Goal: Task Accomplishment & Management: Manage account settings

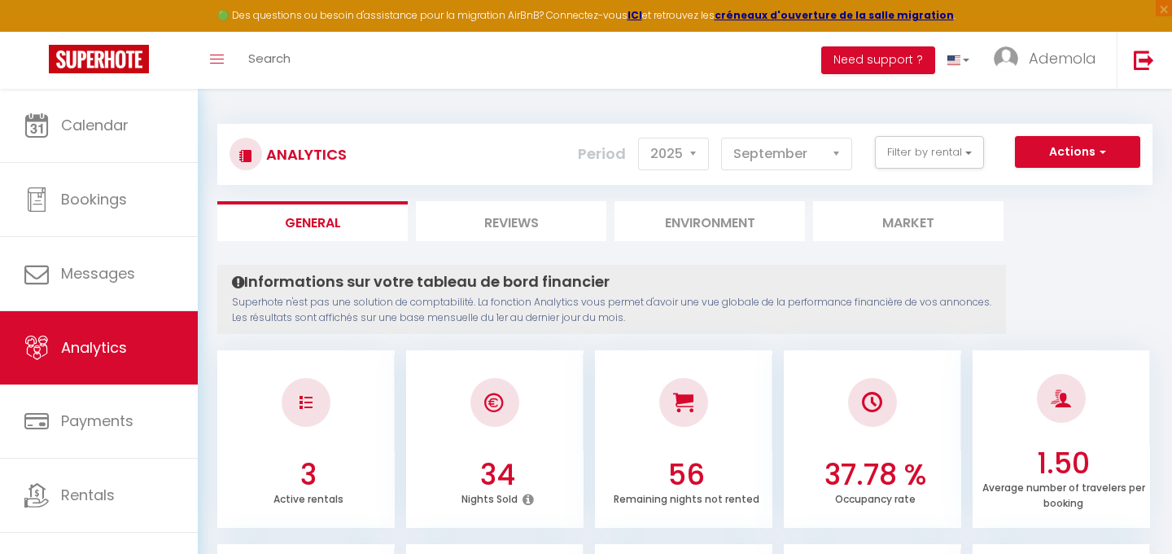
select select "2025"
select select "9"
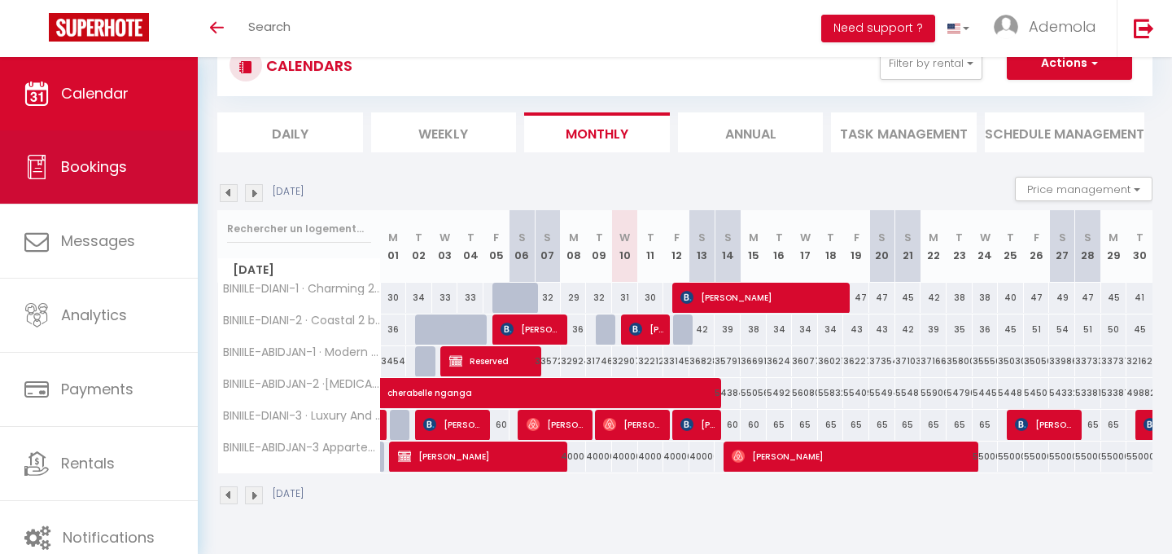
click at [98, 177] on link "Bookings" at bounding box center [99, 166] width 198 height 73
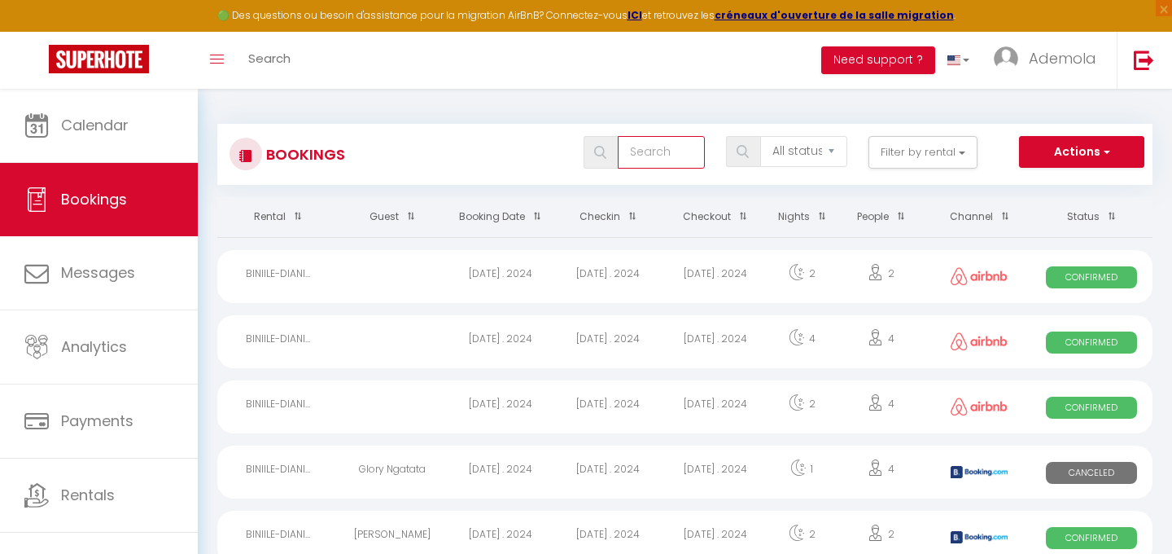
click at [651, 163] on input "text" at bounding box center [661, 152] width 87 height 33
type input "[PERSON_NAME]"
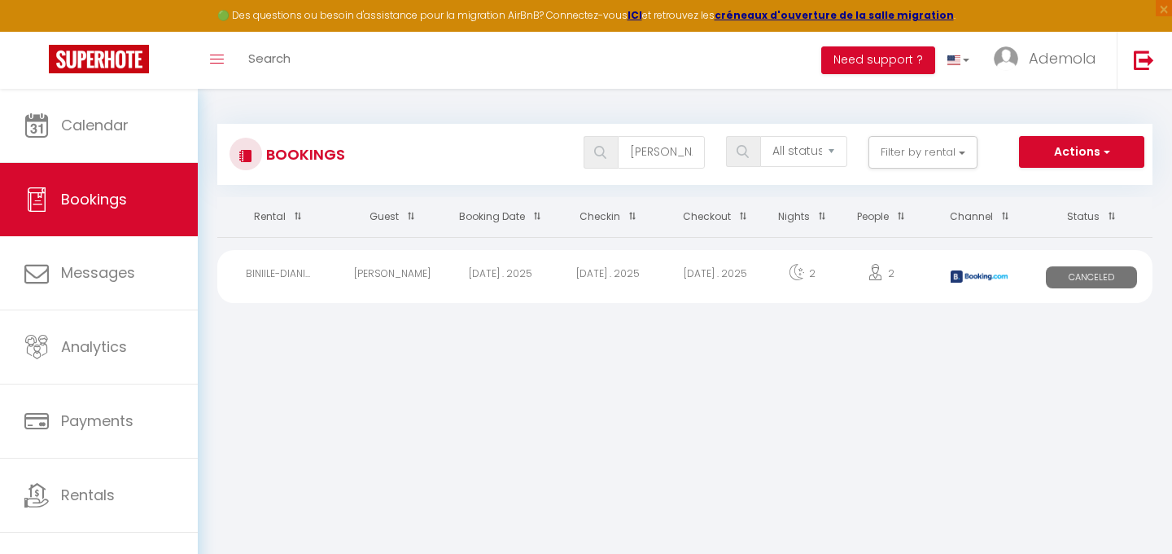
click at [450, 278] on div "[DATE] . 2025" at bounding box center [500, 276] width 107 height 53
select select "OK"
select select "KO"
select select "0"
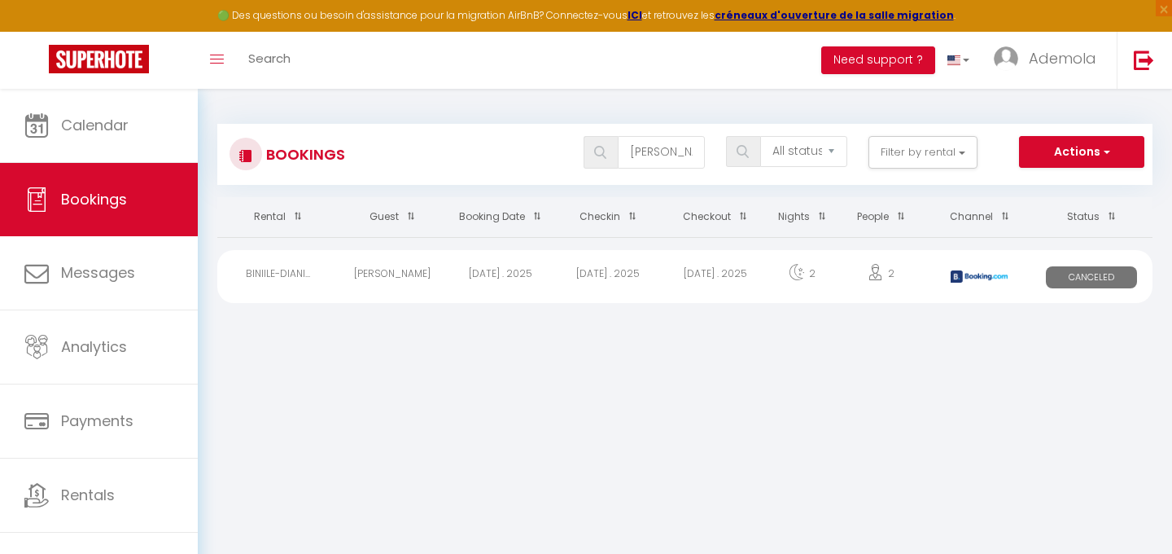
select select "1"
select select
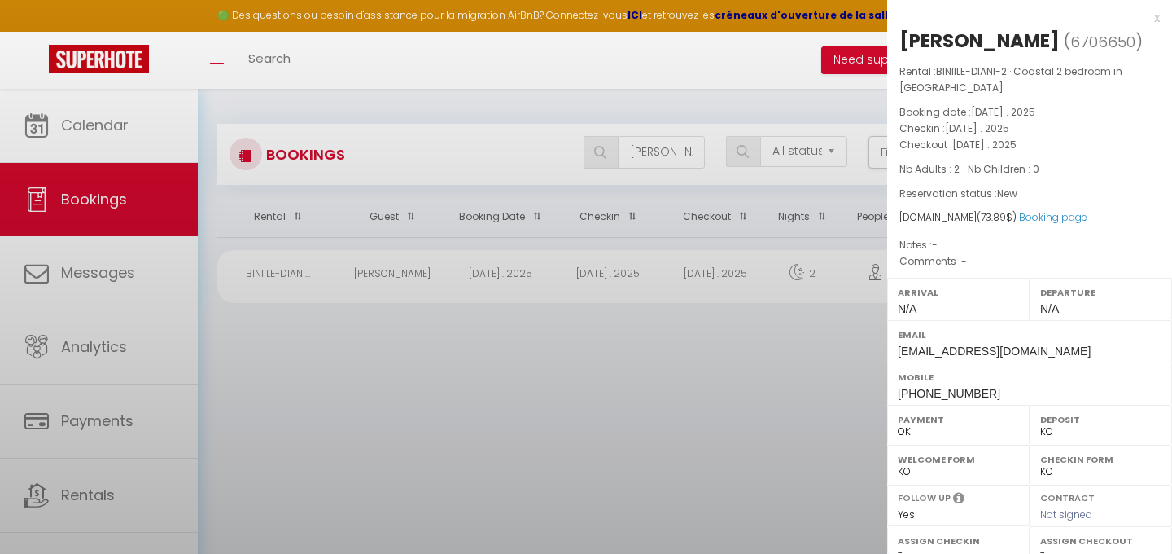
select select "25087"
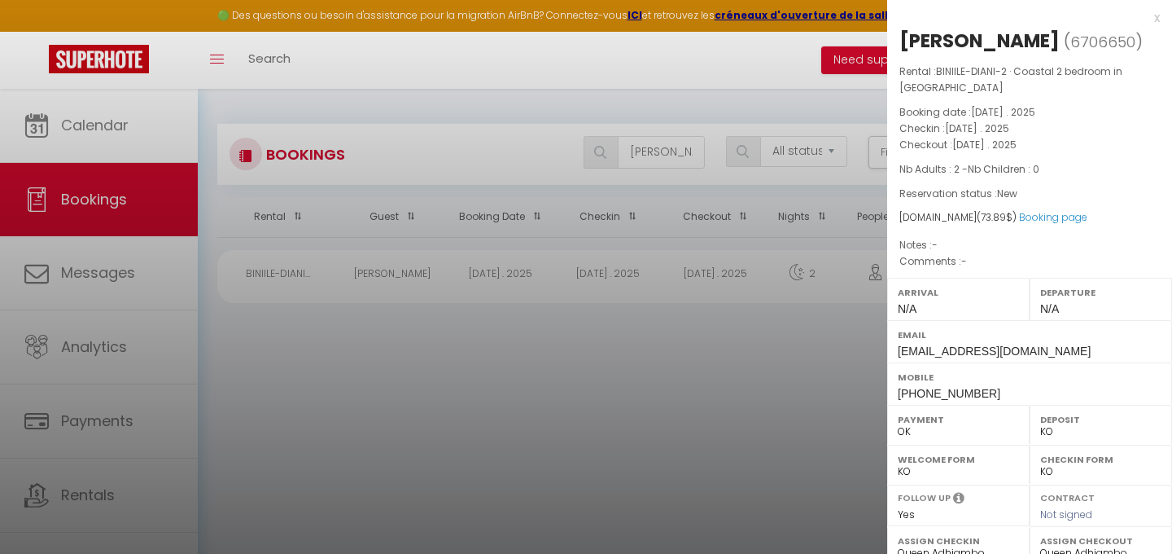
scroll to position [230, 0]
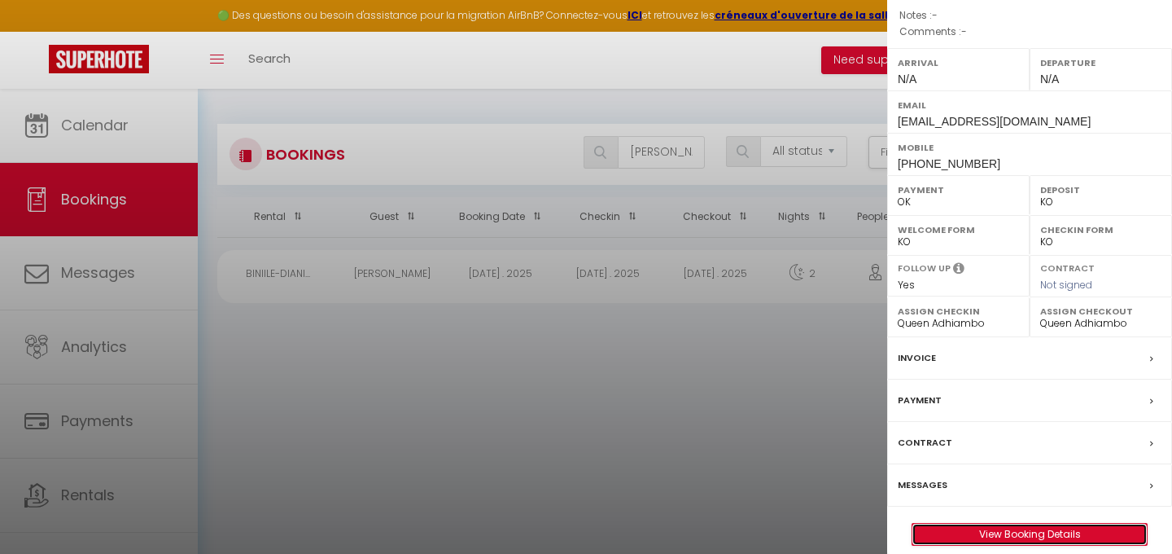
click at [1041, 524] on link "View Booking Details" at bounding box center [1030, 534] width 234 height 21
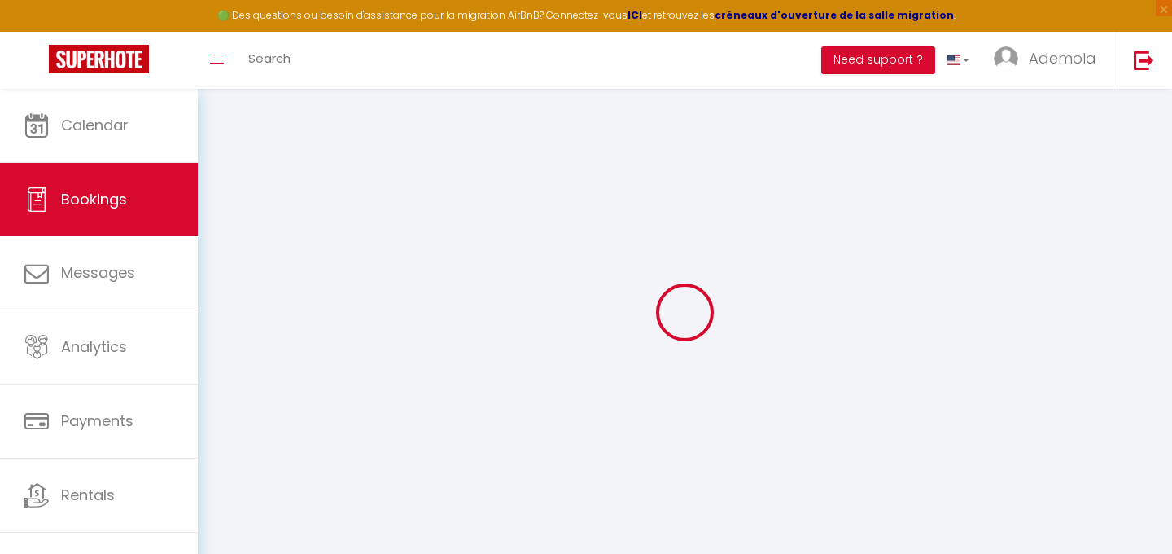
select select
select select "14"
checkbox input "false"
select select
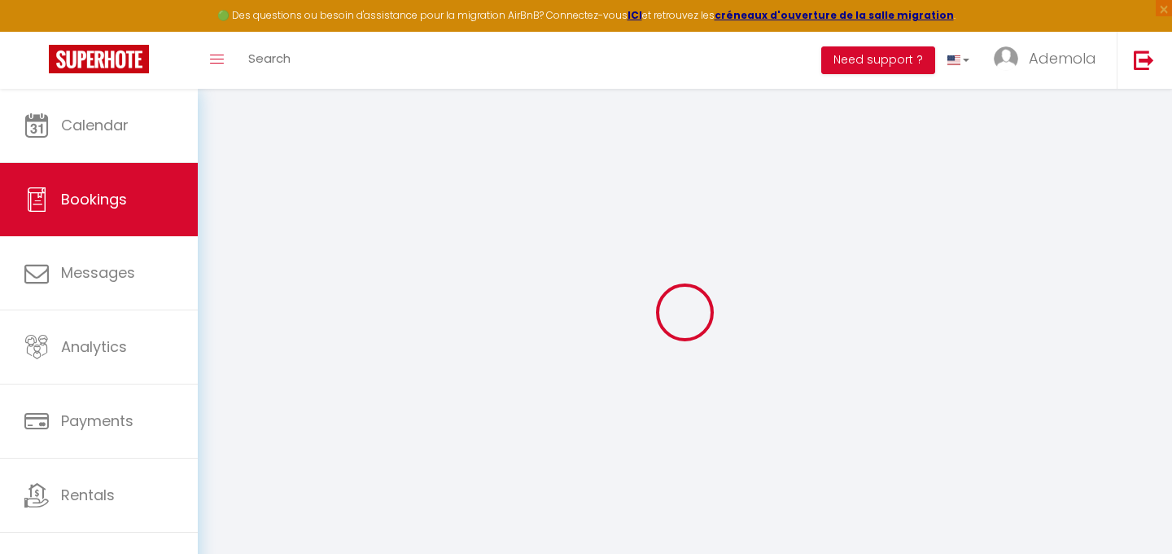
select select
checkbox input "false"
select select
checkbox input "false"
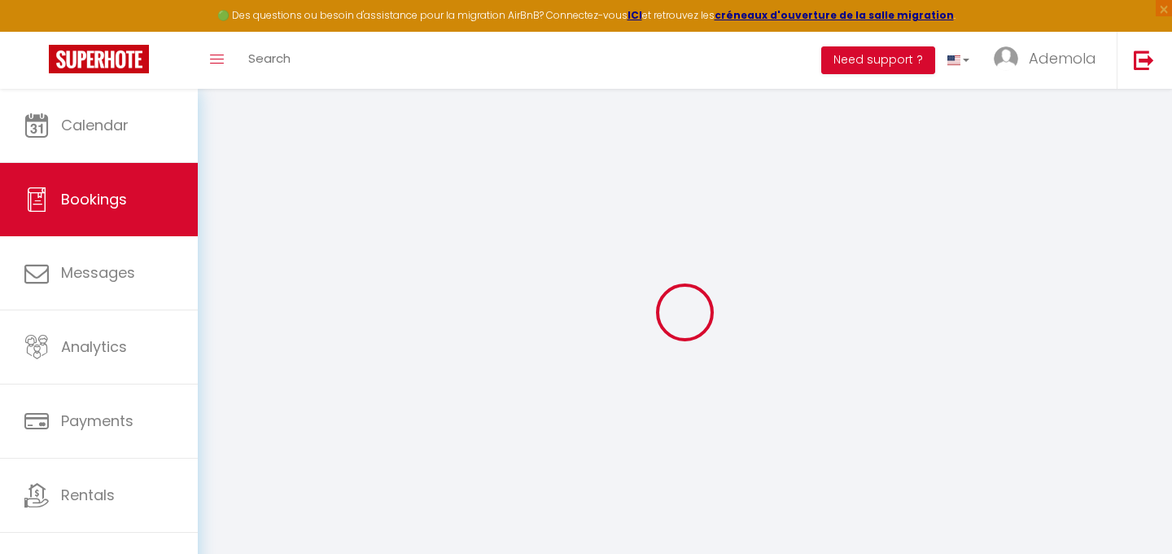
select select
checkbox input "false"
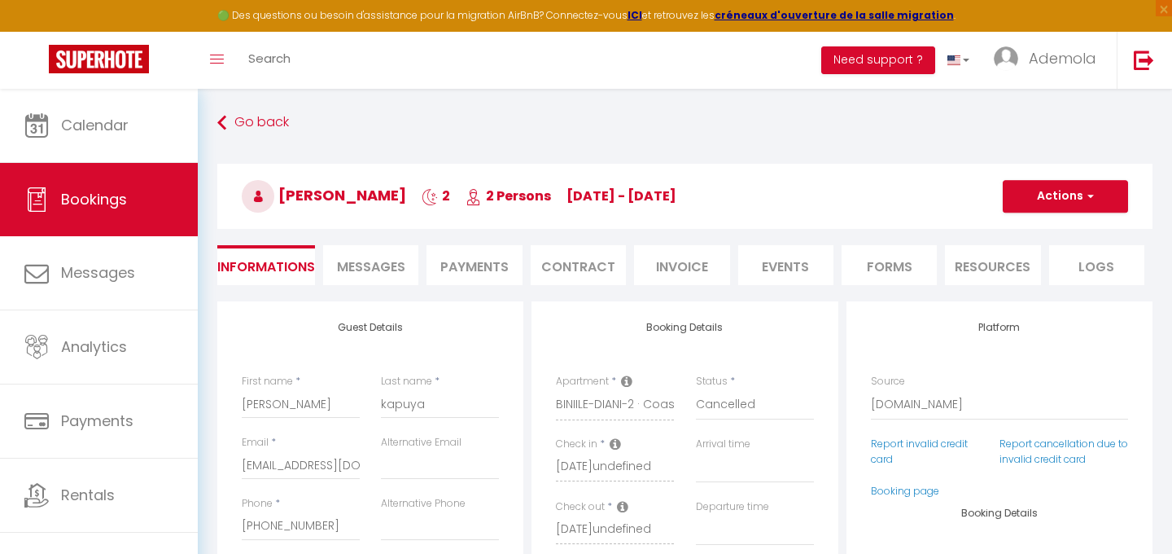
type input "15"
select select
checkbox input "false"
select select
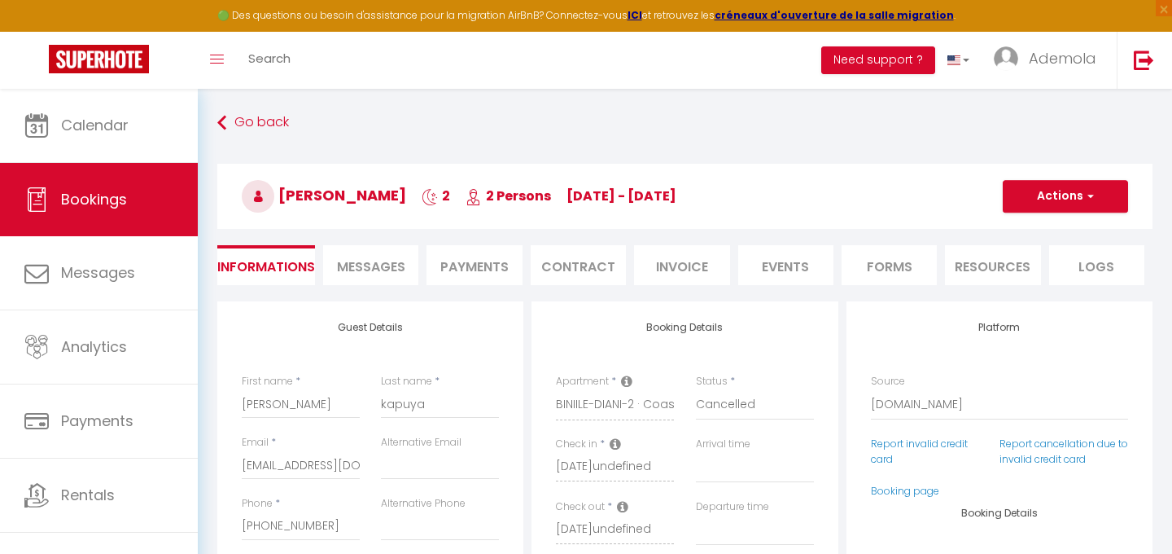
select select
click at [717, 395] on select "Confirmed Not Confirmed Cancelled Cancelled by traveler No Show Request" at bounding box center [755, 404] width 118 height 31
select select "1"
click at [696, 389] on select "Confirmed Not Confirmed Cancelled Cancelled by traveler No Show Request" at bounding box center [755, 404] width 118 height 31
select select
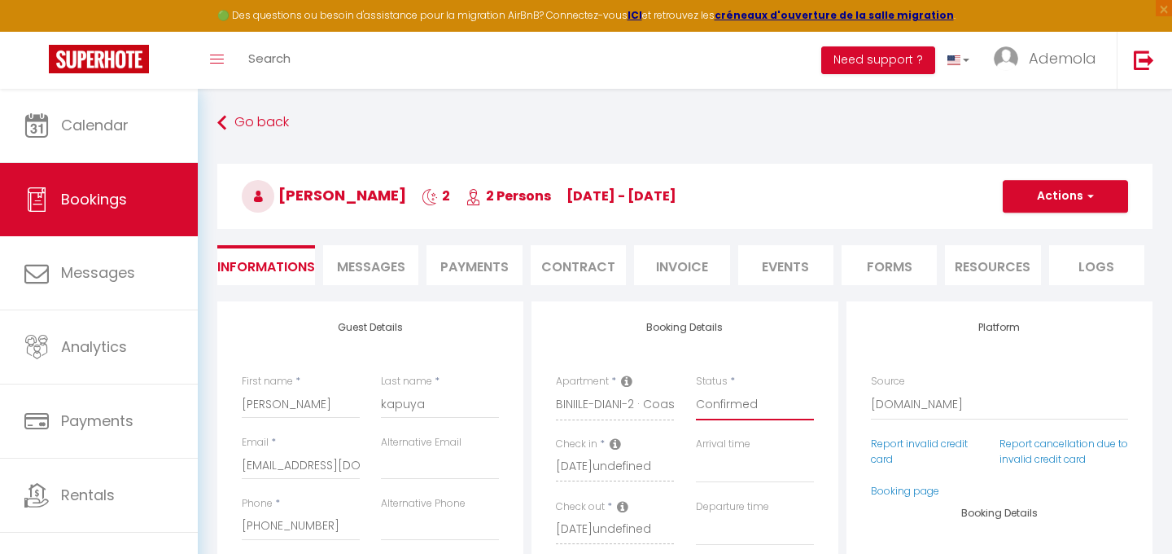
select select
checkbox input "false"
click at [1083, 199] on button "Actions" at bounding box center [1065, 196] width 125 height 33
click at [1019, 234] on link "Save" at bounding box center [1049, 231] width 129 height 21
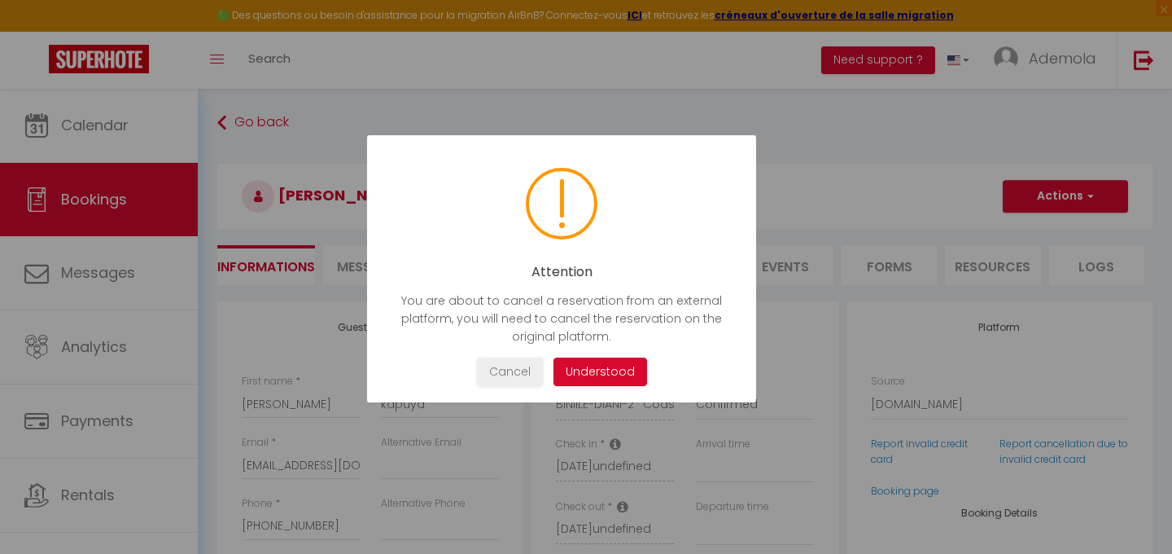
click at [621, 369] on button "Understood" at bounding box center [601, 371] width 94 height 28
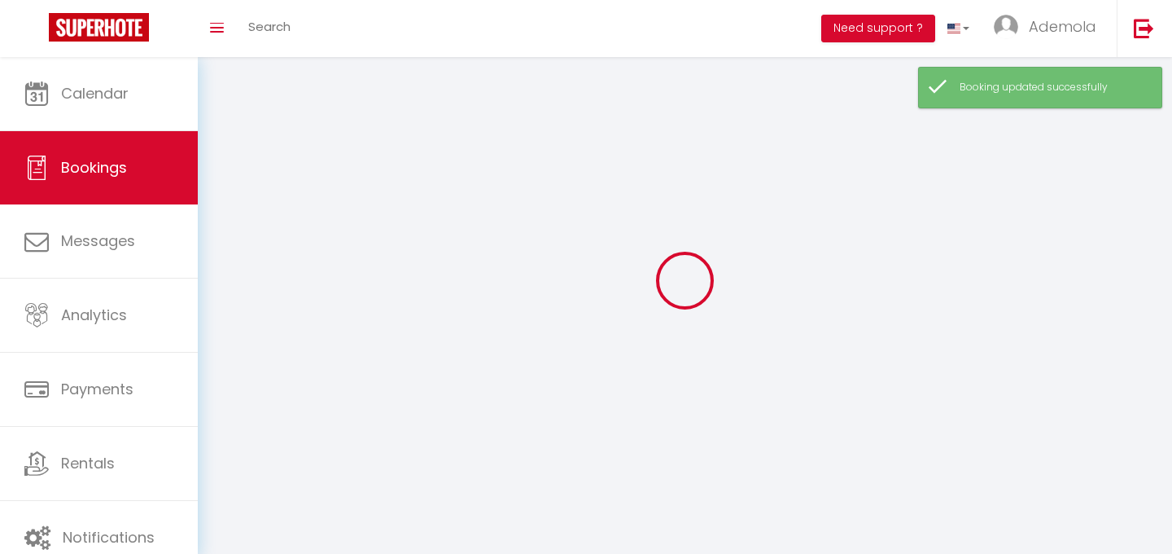
select select "all"
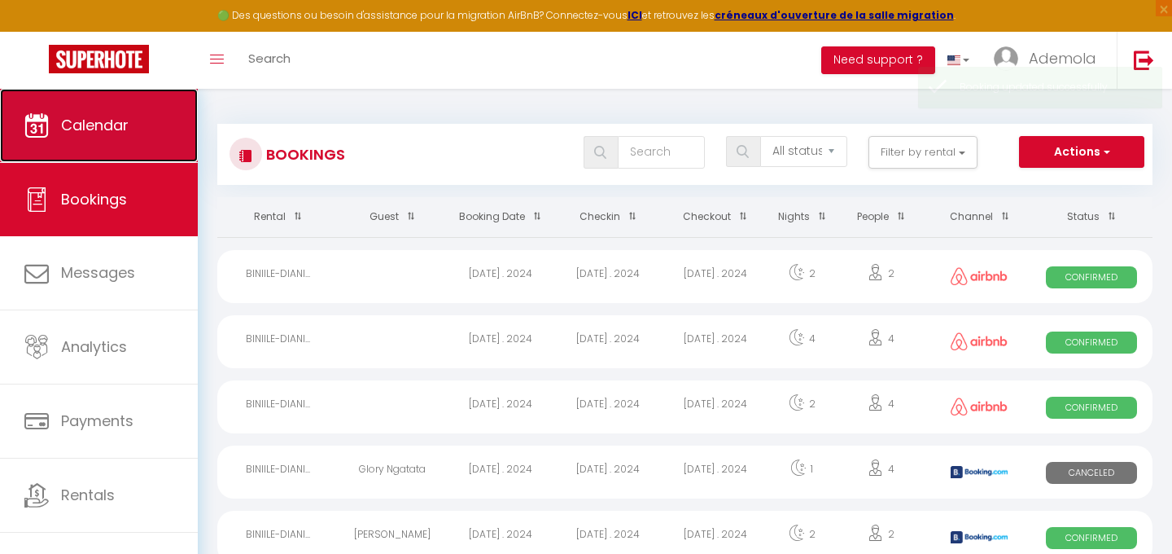
click at [117, 121] on span "Calendar" at bounding box center [95, 125] width 68 height 20
